Goal: Task Accomplishment & Management: Manage account settings

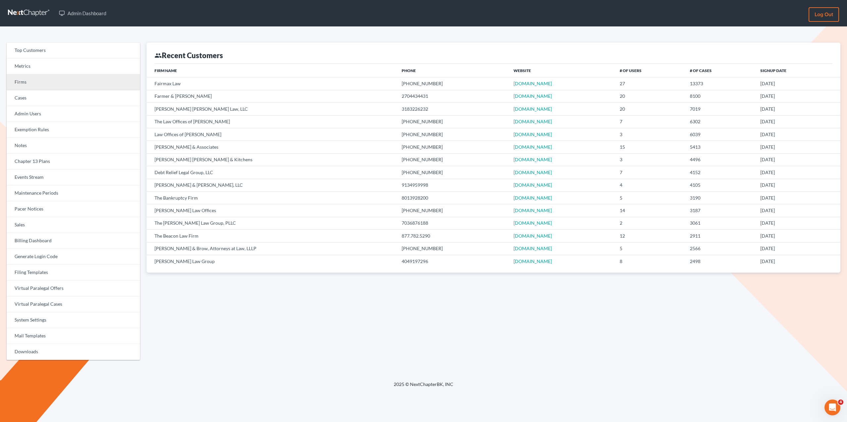
click at [28, 82] on link "Firms" at bounding box center [73, 82] width 133 height 16
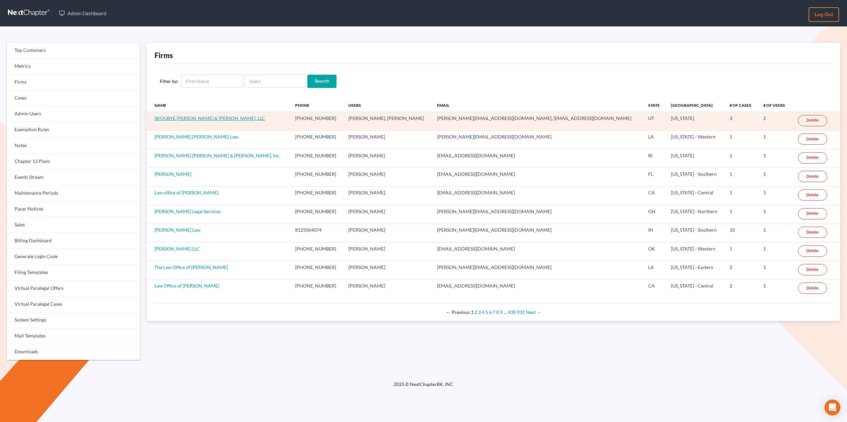
click at [208, 118] on link "SKOUBYE NIELSON & JOHANSEN, LLC" at bounding box center [209, 118] width 110 height 6
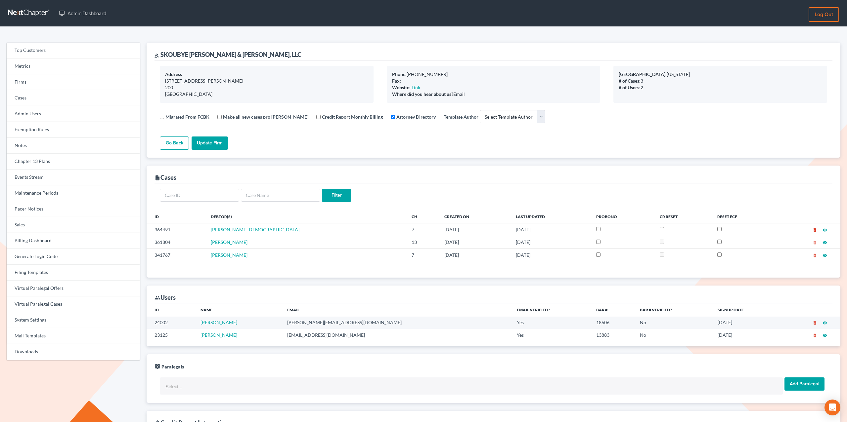
select select
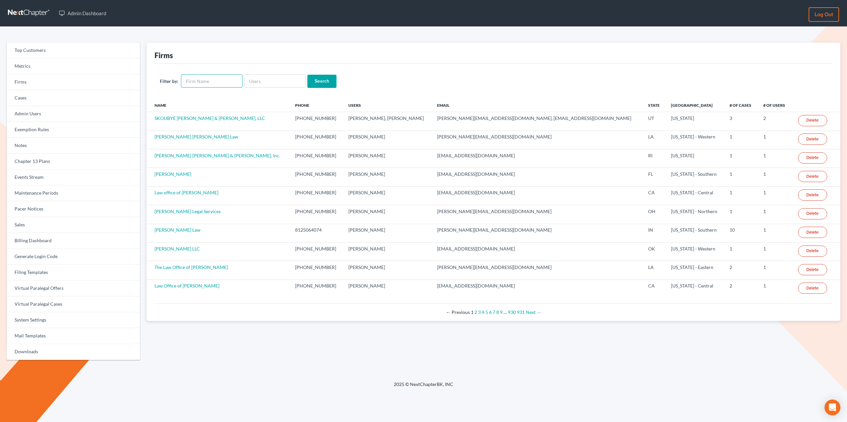
click at [208, 85] on input "text" at bounding box center [212, 80] width 62 height 13
click at [229, 58] on div "Firms" at bounding box center [493, 53] width 678 height 21
